Goal: Task Accomplishment & Management: Use online tool/utility

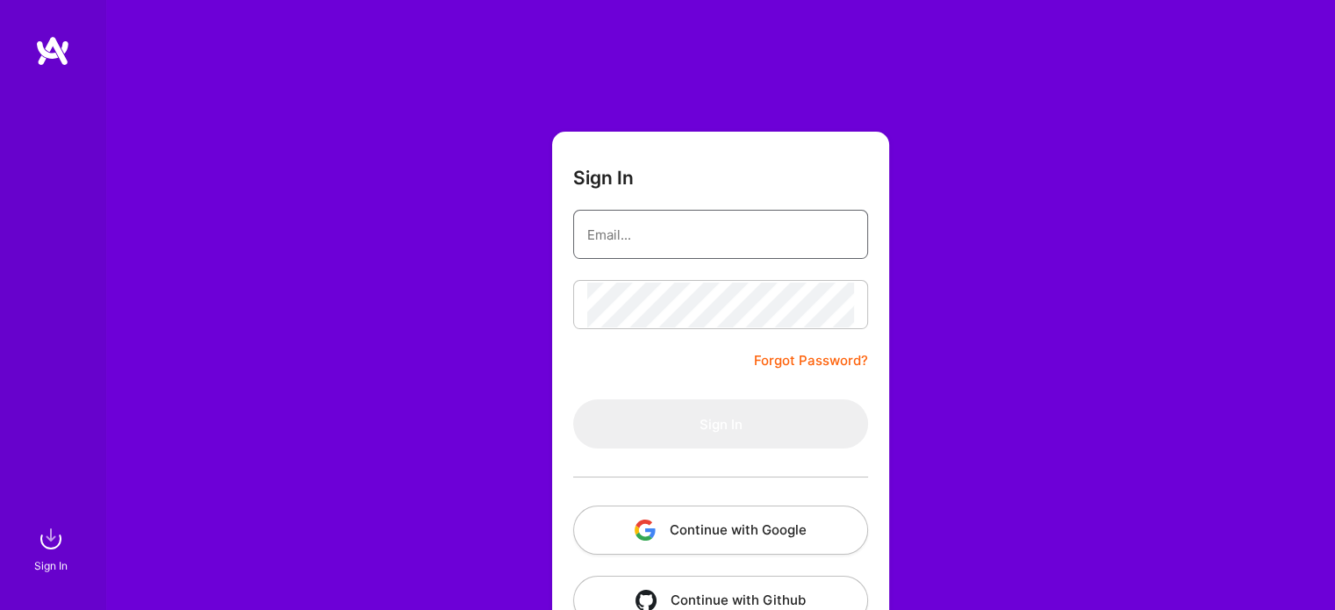
click at [721, 244] on input "email" at bounding box center [720, 234] width 267 height 45
type input "[EMAIL_ADDRESS][DOMAIN_NAME]"
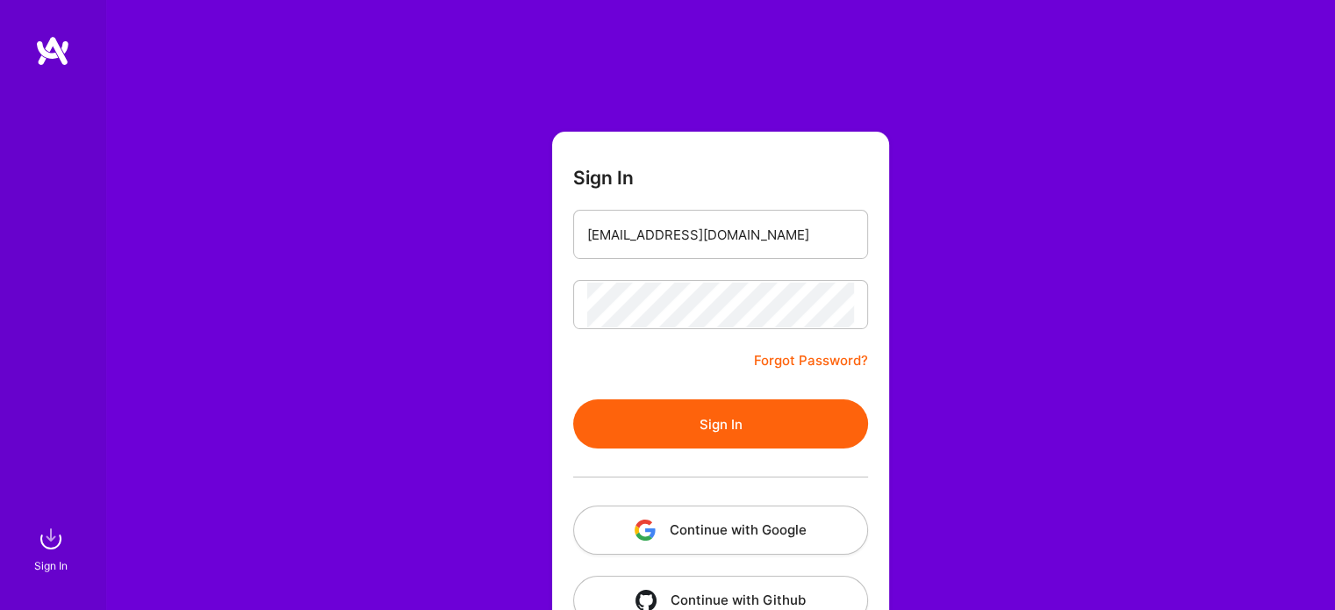
click at [747, 430] on button "Sign In" at bounding box center [720, 423] width 295 height 49
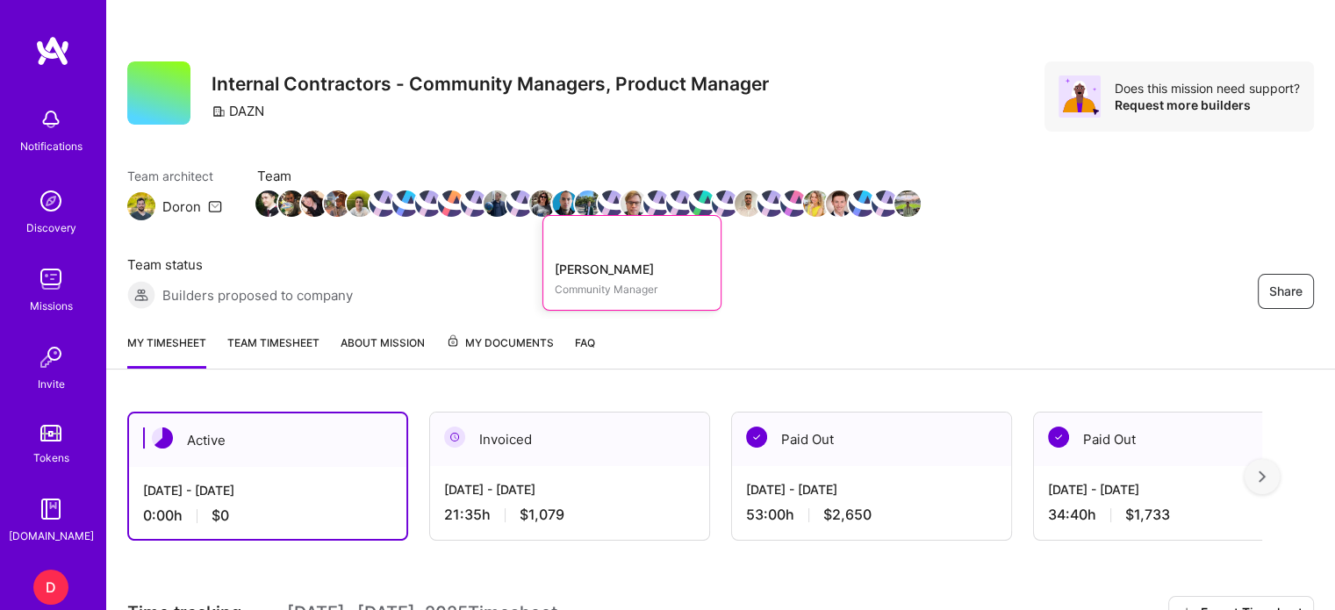
scroll to position [289, 0]
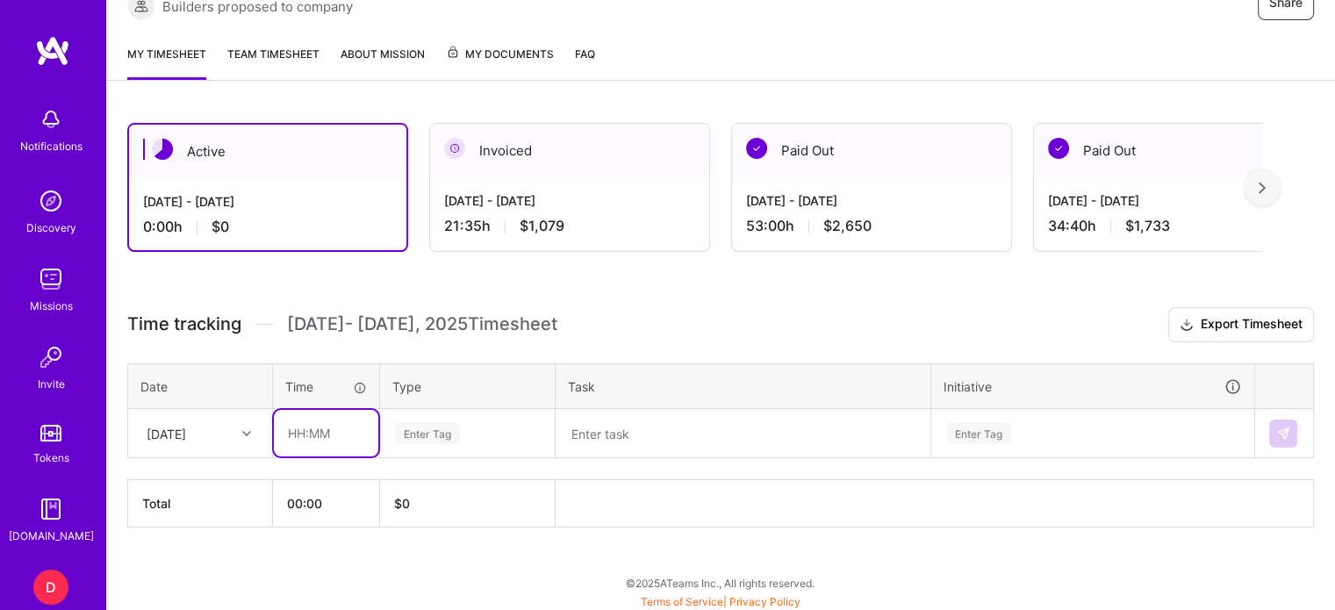
click at [303, 431] on input "text" at bounding box center [326, 433] width 104 height 47
click at [432, 432] on div "Enter Tag" at bounding box center [427, 433] width 65 height 27
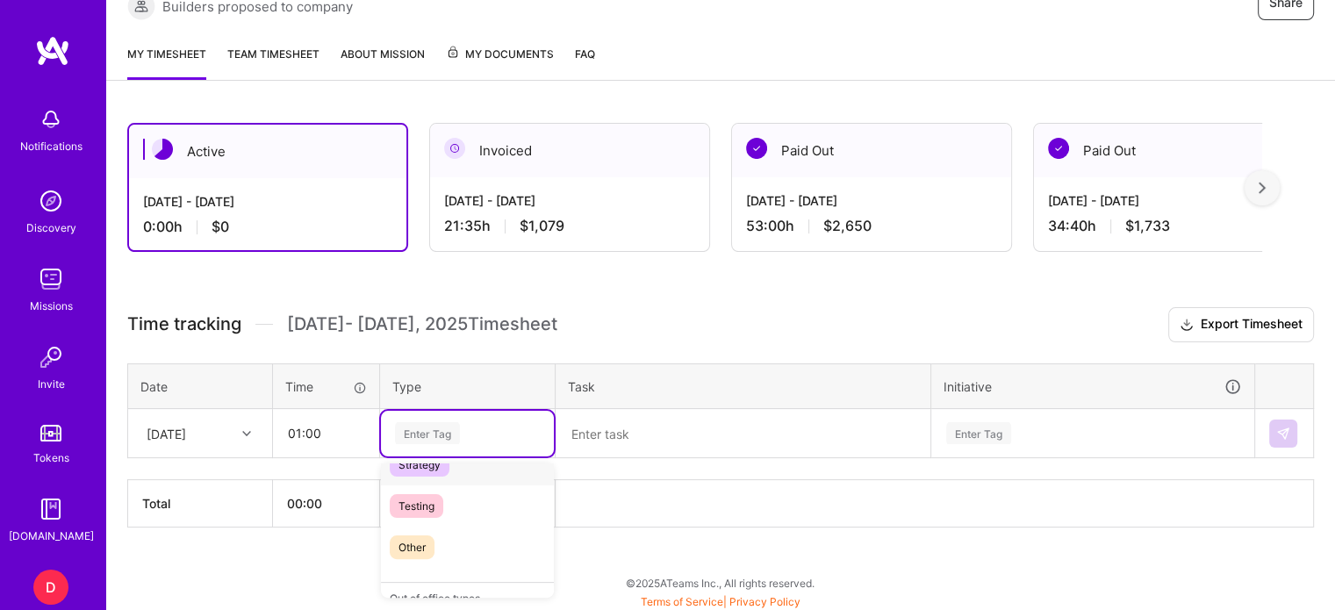
scroll to position [507, 0]
click at [418, 514] on span "Other" at bounding box center [412, 520] width 45 height 24
click at [604, 424] on textarea at bounding box center [742, 434] width 371 height 46
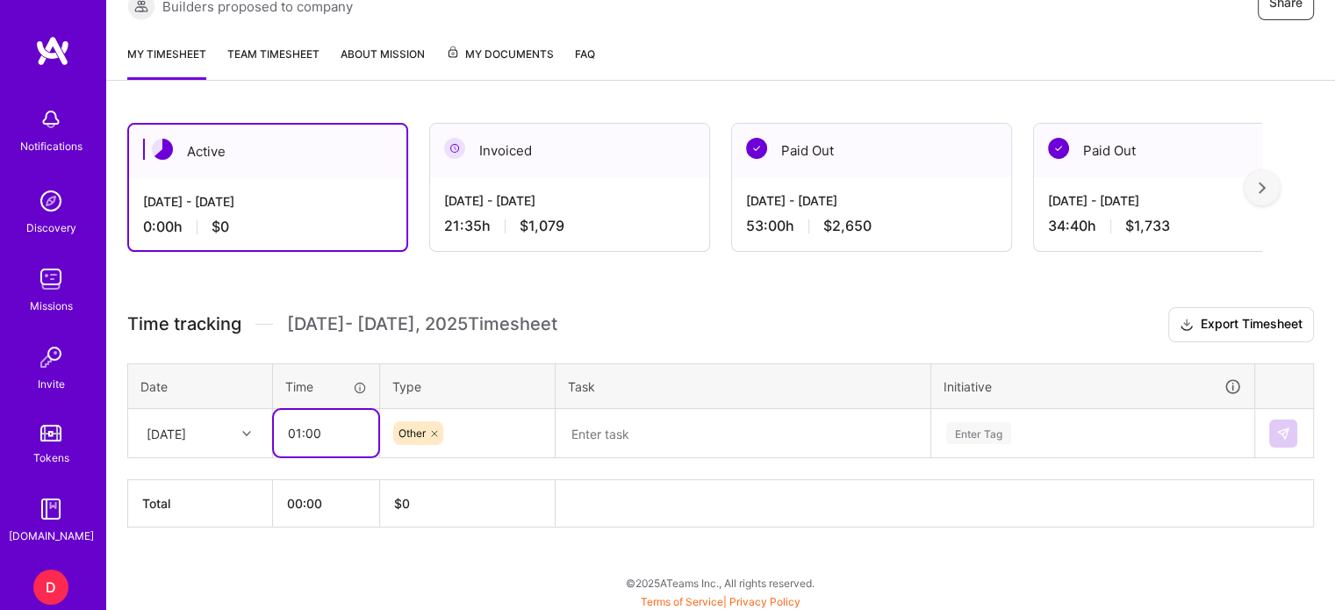
click at [321, 426] on input "01:00" at bounding box center [326, 433] width 104 height 47
type input "01:30"
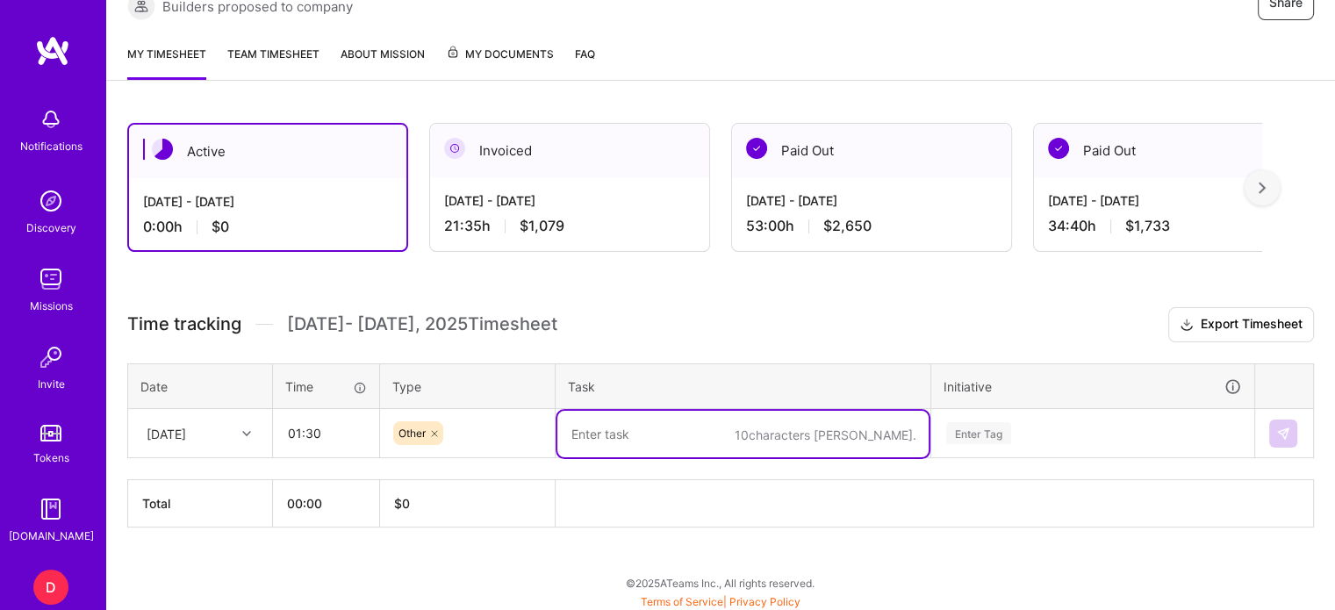
click at [597, 425] on textarea at bounding box center [742, 434] width 371 height 47
type textarea "Catching up on teams, chats with Crystal on Serie A etc."
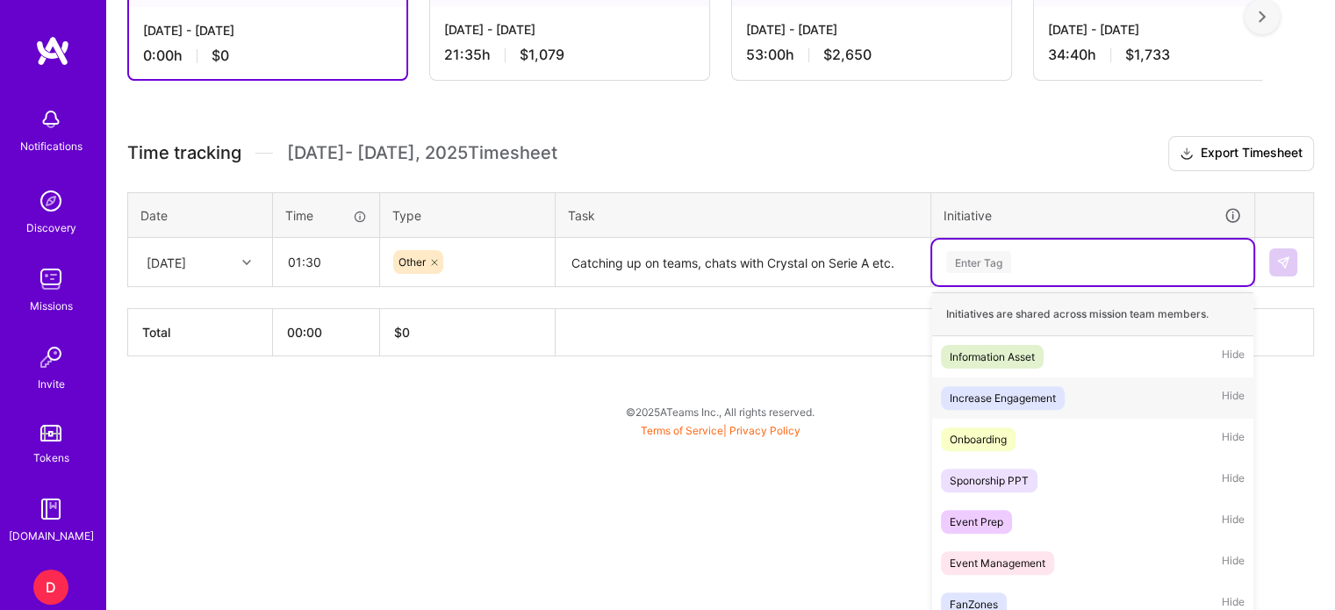
click at [969, 285] on div "option Increase Engagement focused, 2 of 31. 31 results available. Use Up and D…" at bounding box center [1092, 263] width 321 height 46
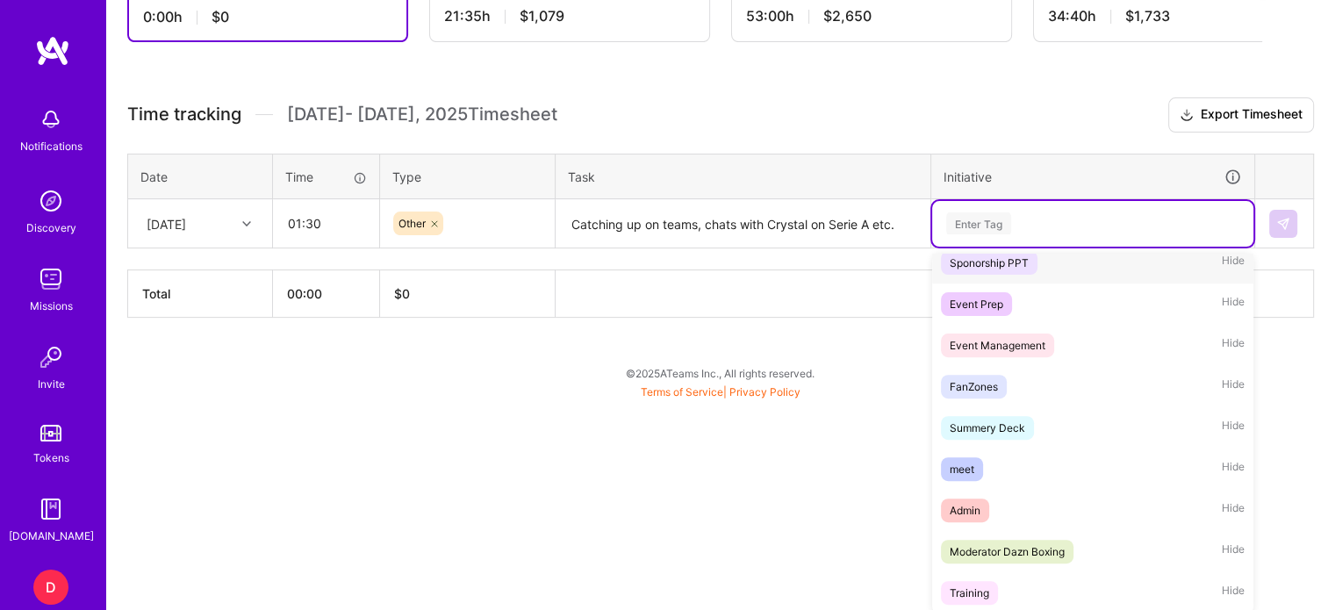
scroll to position [182, 0]
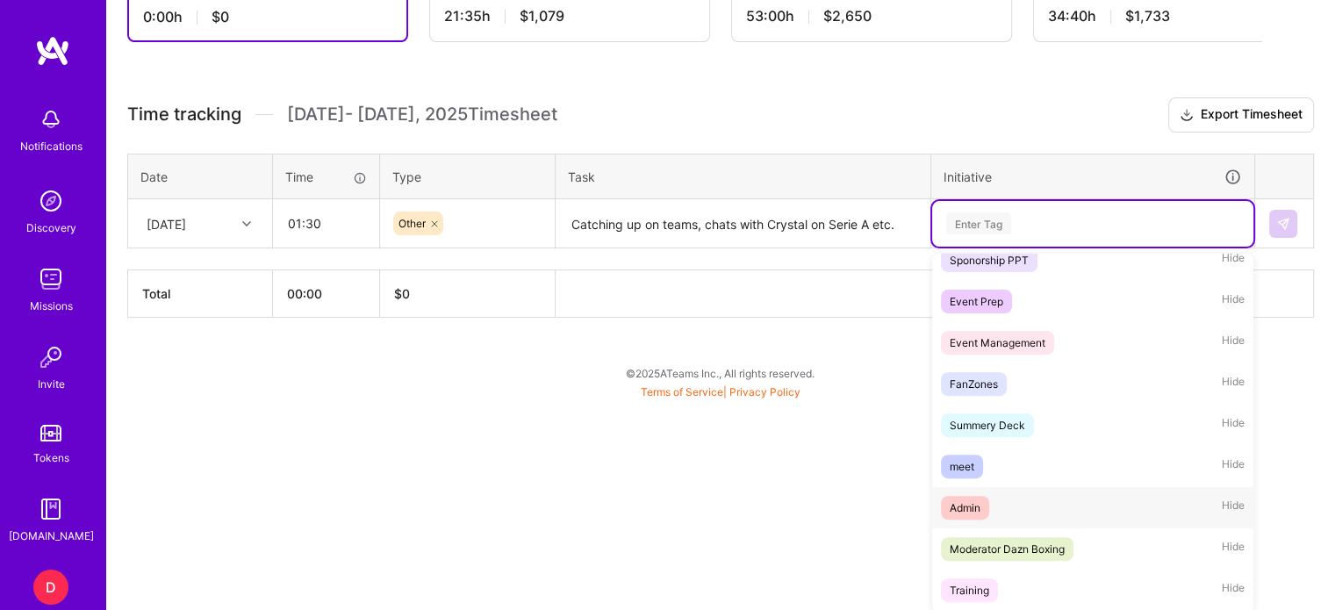
click at [967, 509] on div "Admin" at bounding box center [965, 508] width 31 height 18
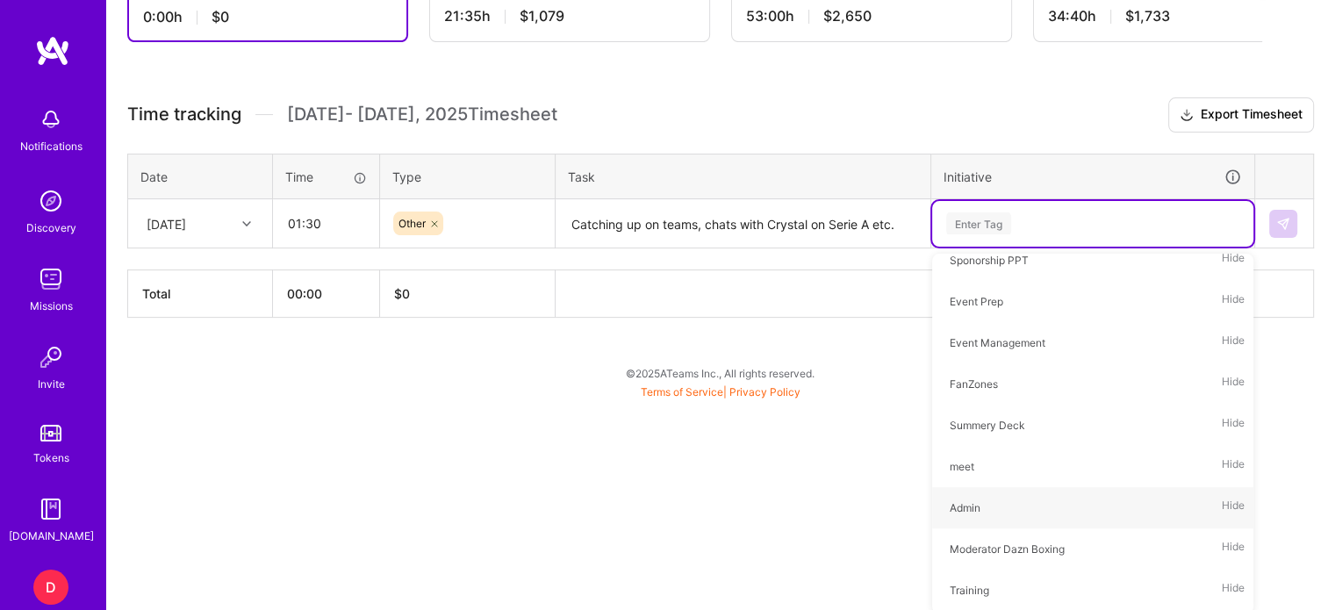
scroll to position [289, 0]
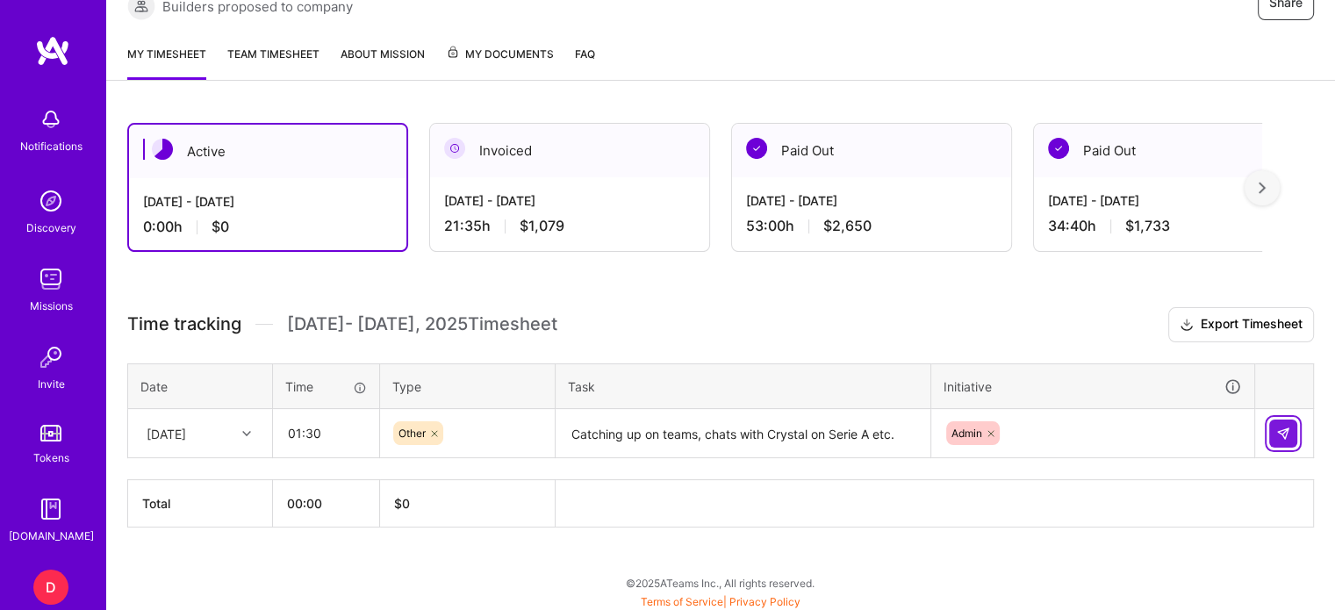
click at [1289, 428] on img at bounding box center [1283, 434] width 14 height 14
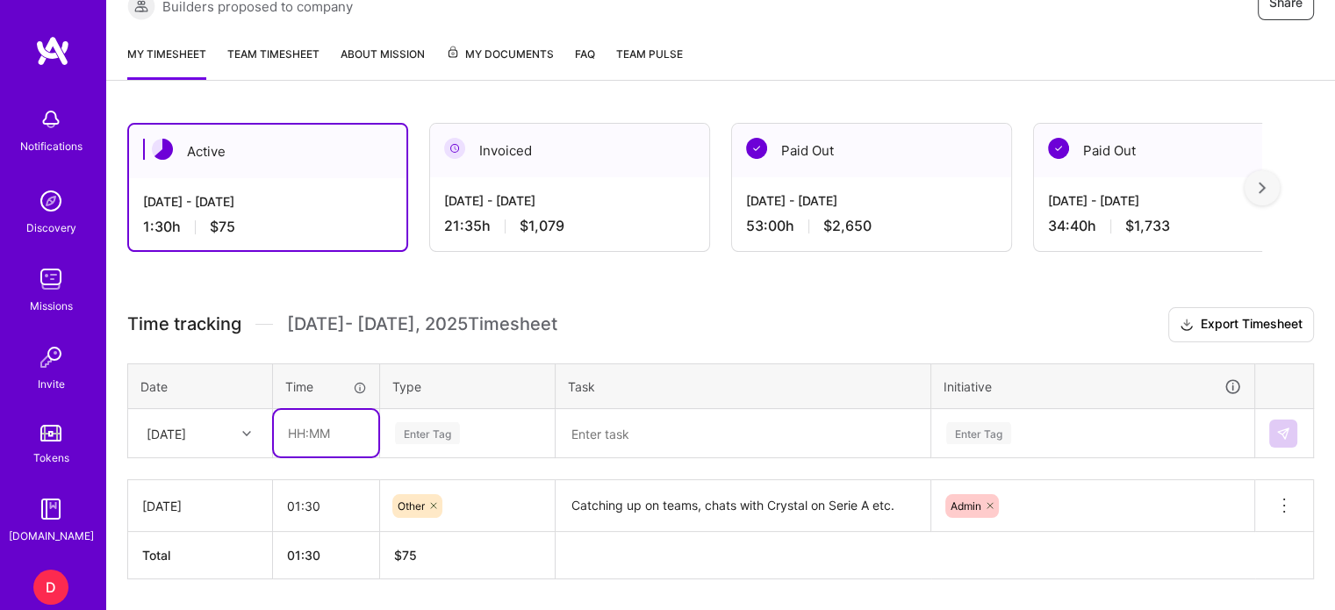
click at [294, 427] on input "text" at bounding box center [326, 433] width 104 height 47
type input "01:15"
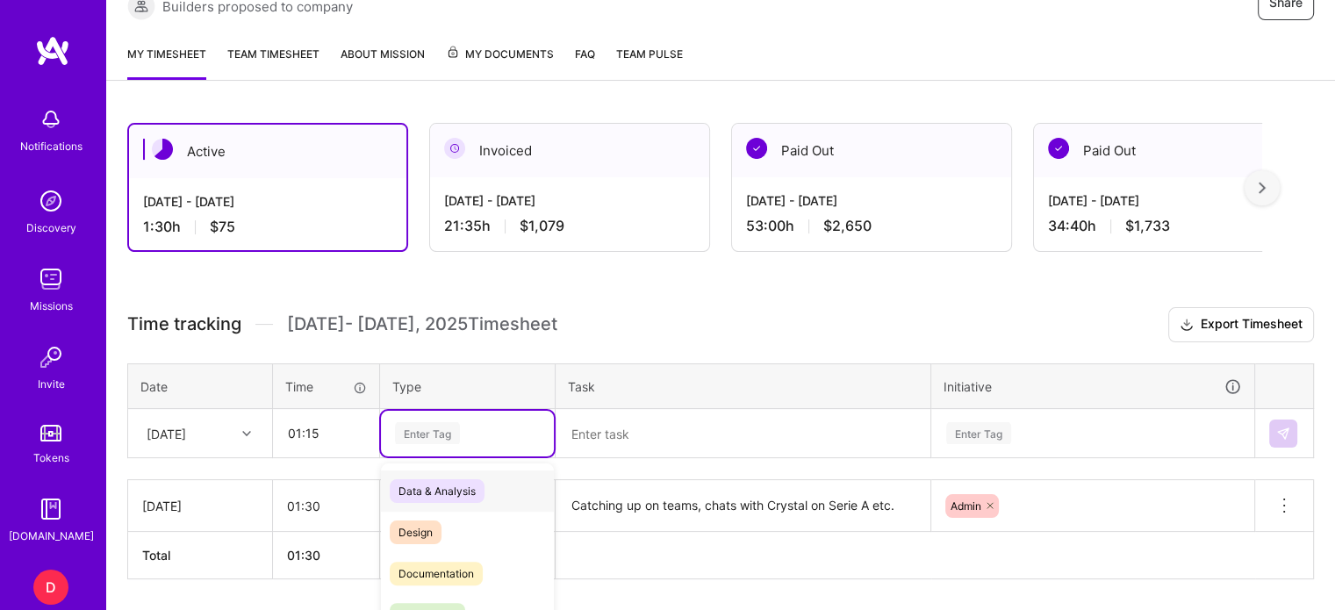
click at [427, 428] on div "option Other, selected. option Data & Analysis focused, 0 of 2. 17 results avai…" at bounding box center [467, 434] width 173 height 46
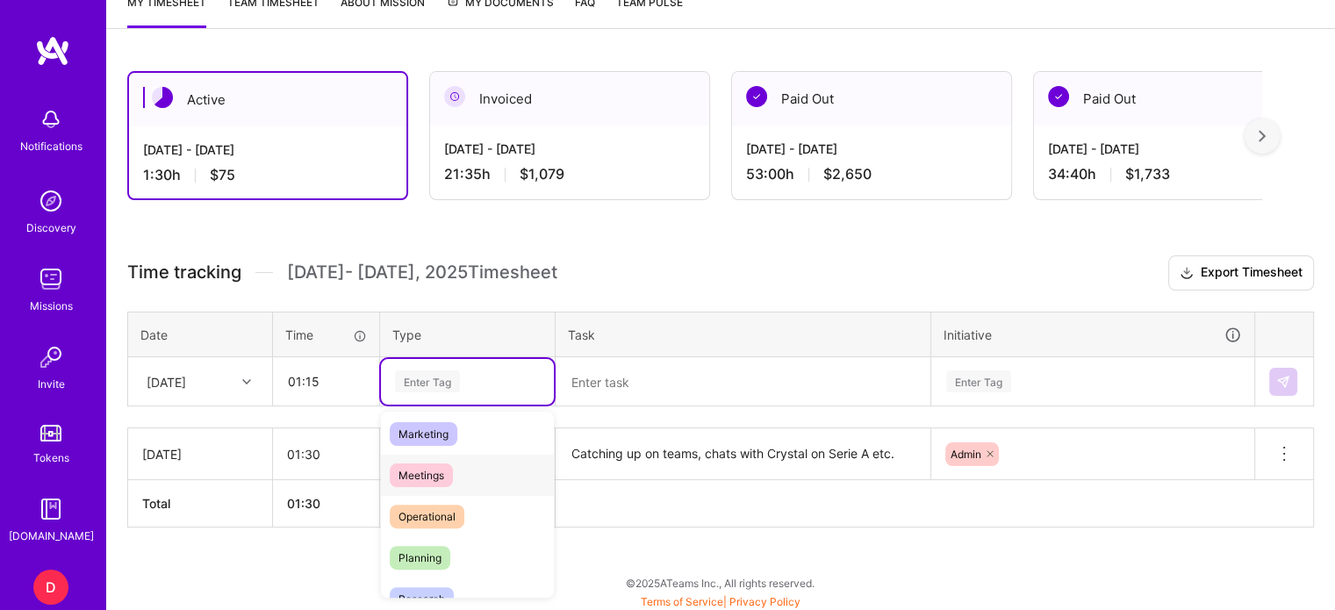
scroll to position [255, 0]
click at [424, 550] on span "Planning" at bounding box center [420, 555] width 61 height 24
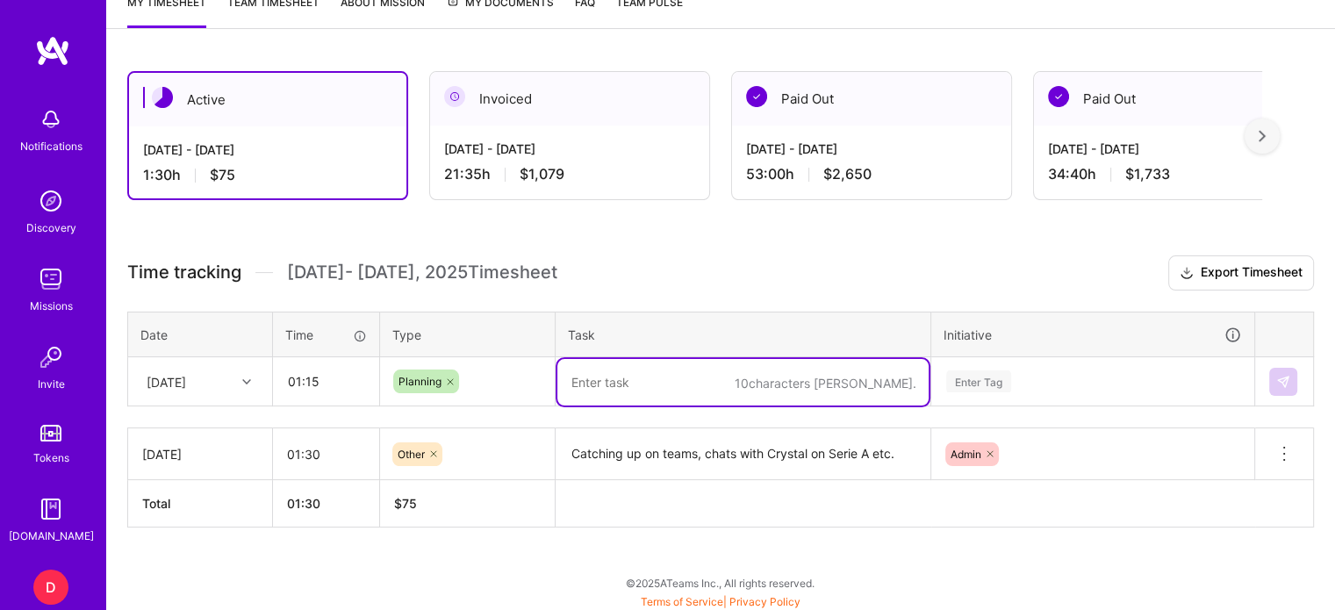
click at [625, 384] on textarea at bounding box center [742, 382] width 371 height 47
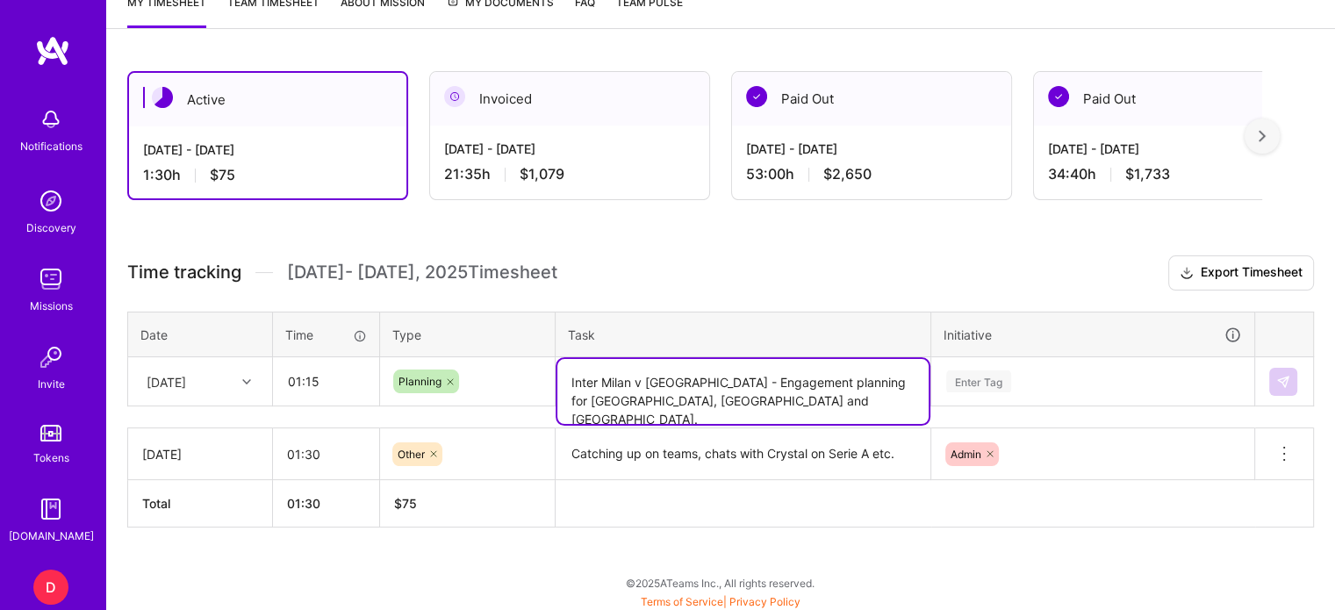
type textarea "Inter Milan v [GEOGRAPHIC_DATA] - Engagement planning for [GEOGRAPHIC_DATA], [G…"
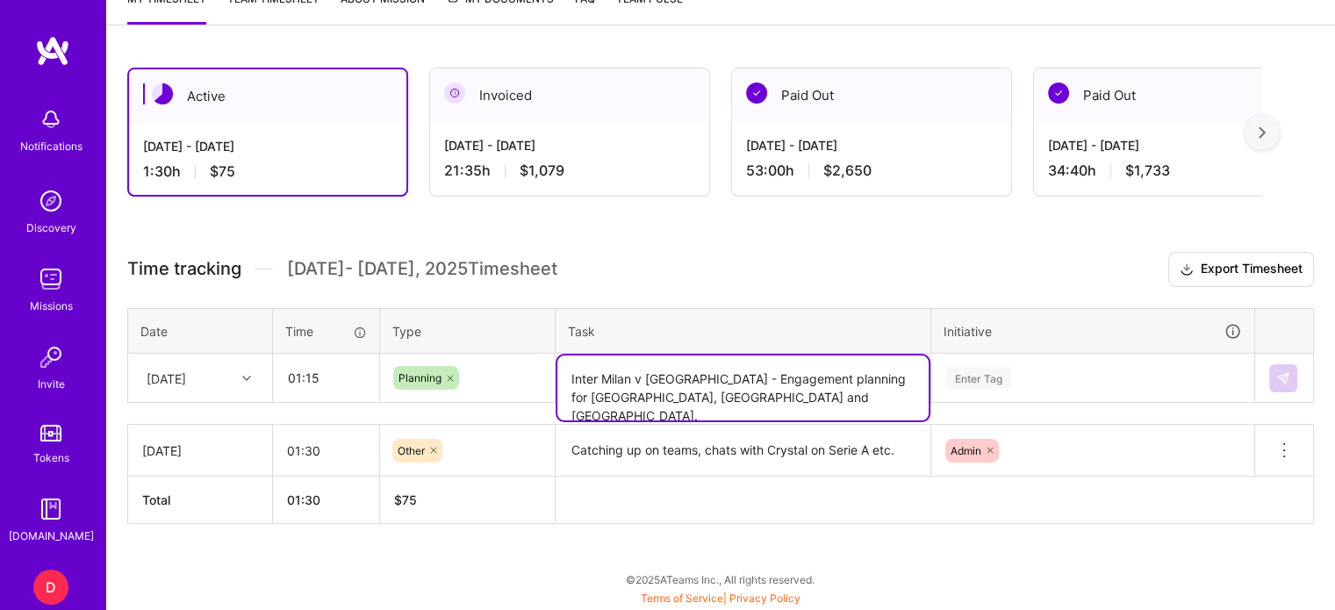
click at [979, 371] on div "Enter Tag" at bounding box center [1092, 379] width 321 height 46
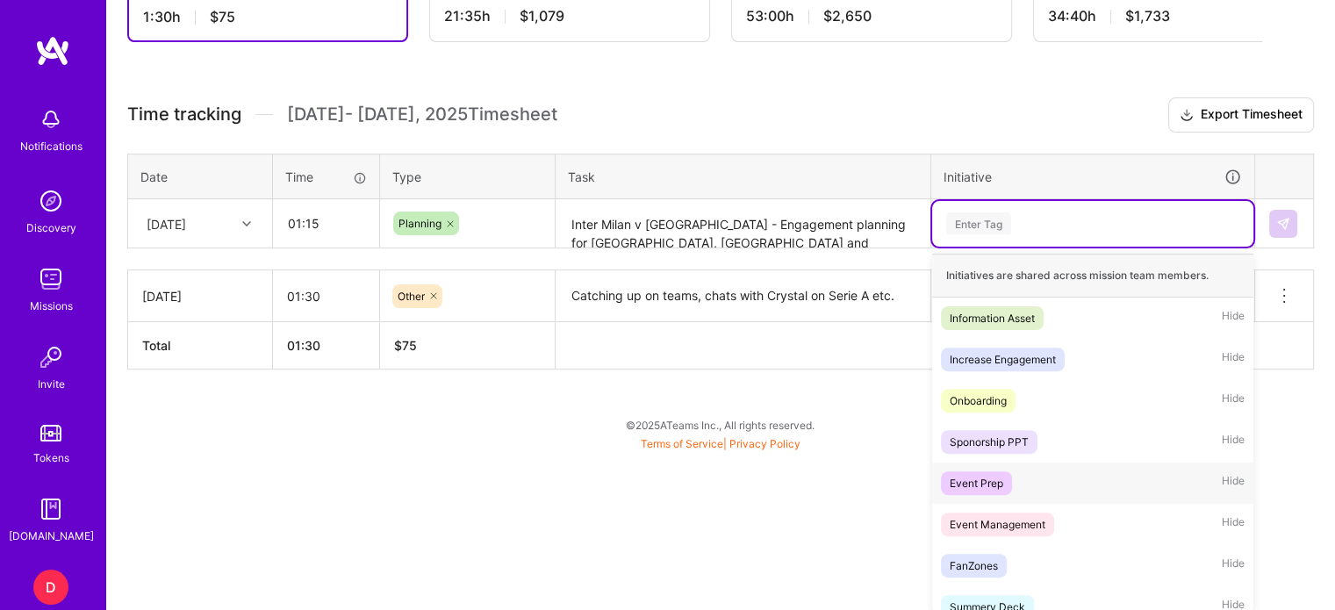
click at [974, 477] on div "Event Prep" at bounding box center [977, 483] width 54 height 18
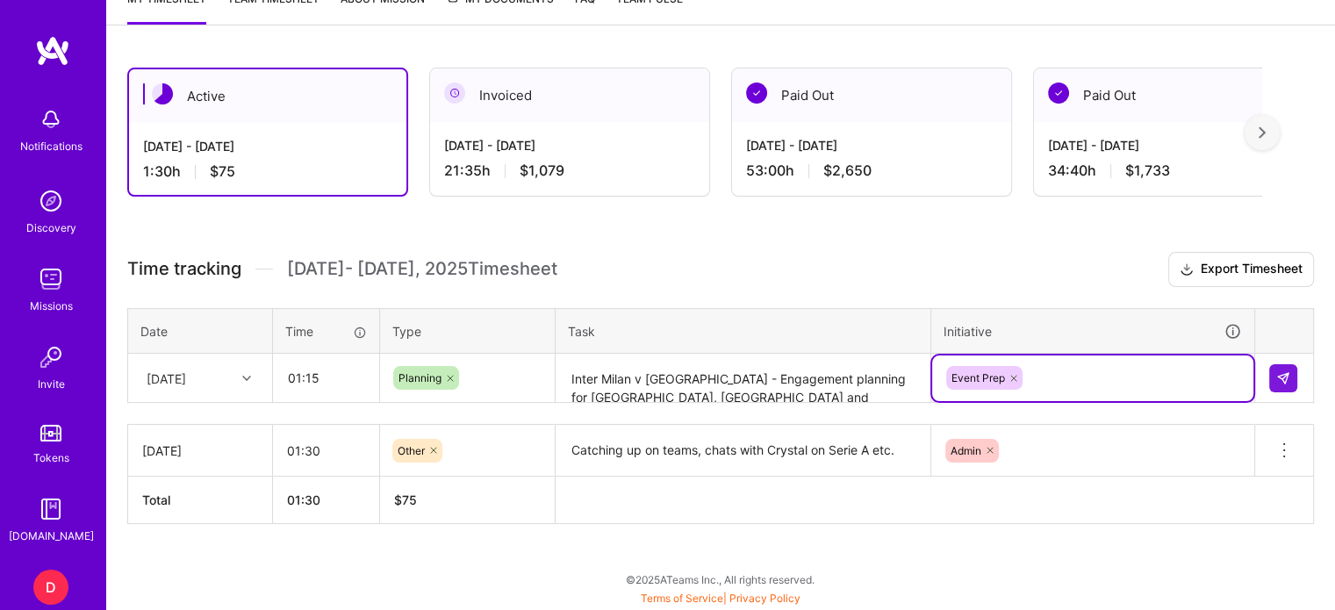
scroll to position [341, 0]
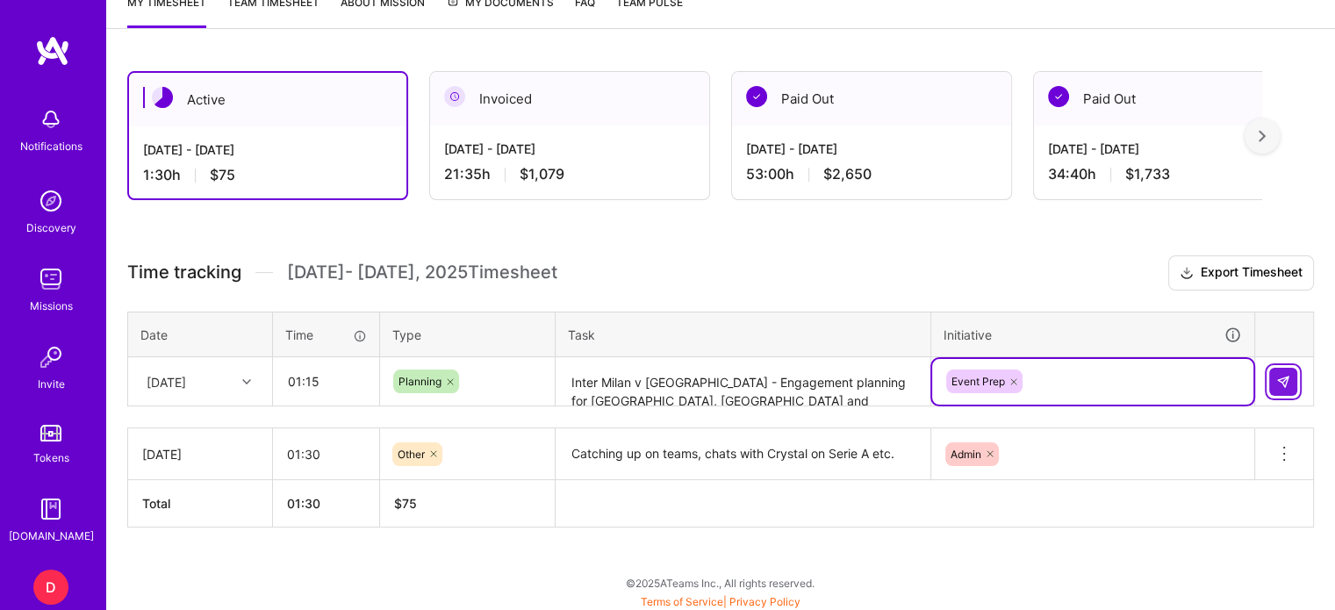
click at [1275, 376] on button at bounding box center [1283, 382] width 28 height 28
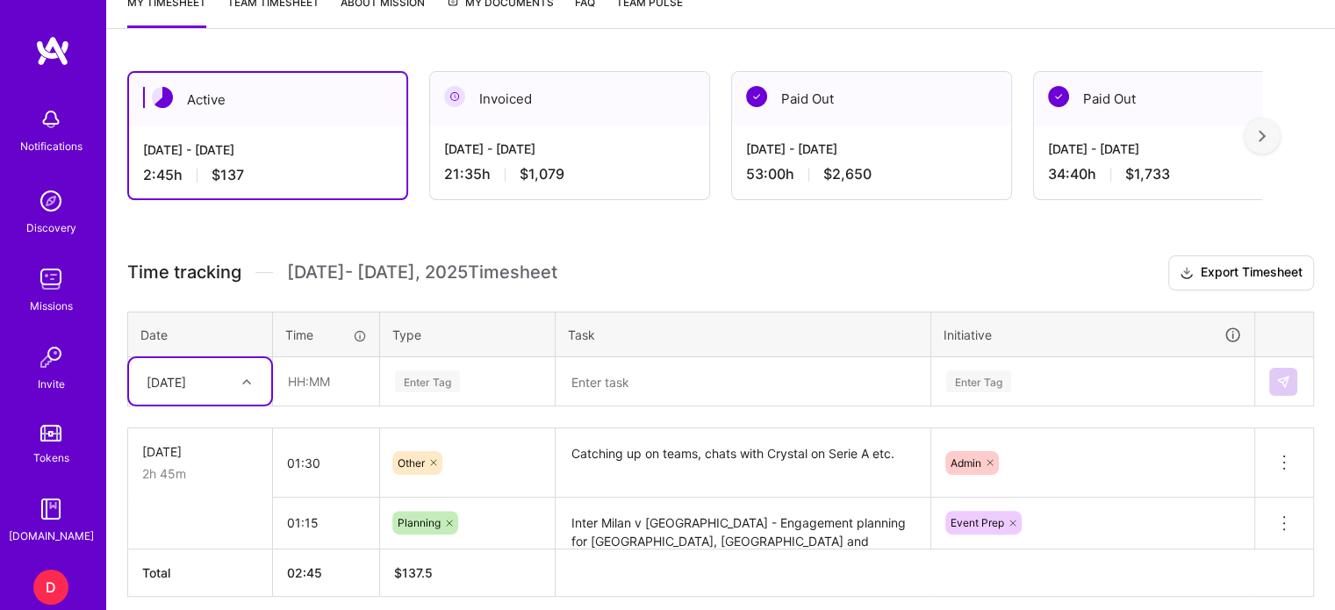
scroll to position [409, 0]
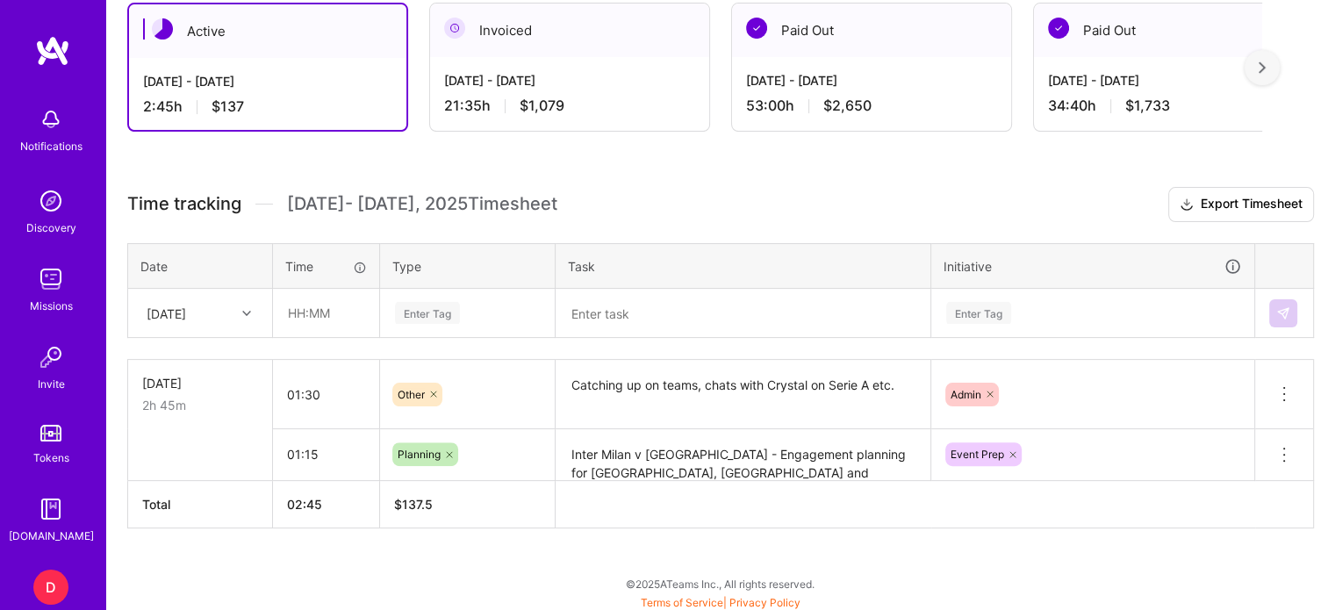
click at [1153, 243] on th "Initiative" at bounding box center [1093, 266] width 324 height 46
